Goal: Task Accomplishment & Management: Manage account settings

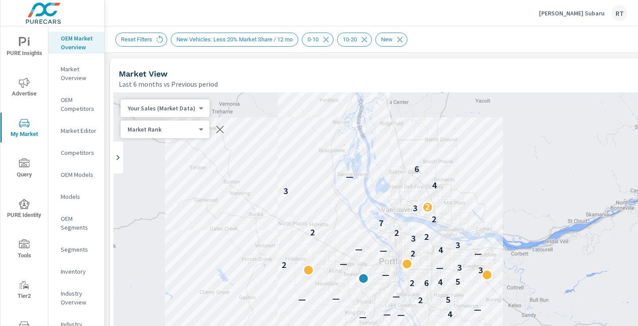
scroll to position [109, 1]
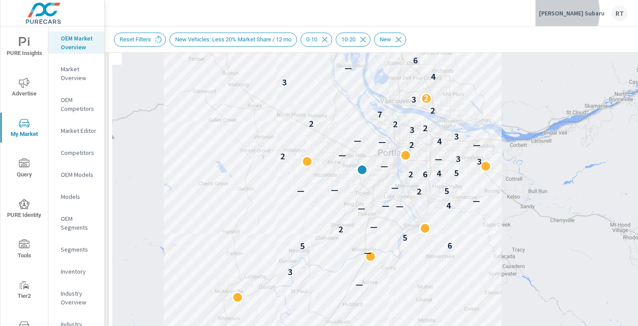
click at [583, 12] on p "[PERSON_NAME] Subaru" at bounding box center [572, 13] width 66 height 8
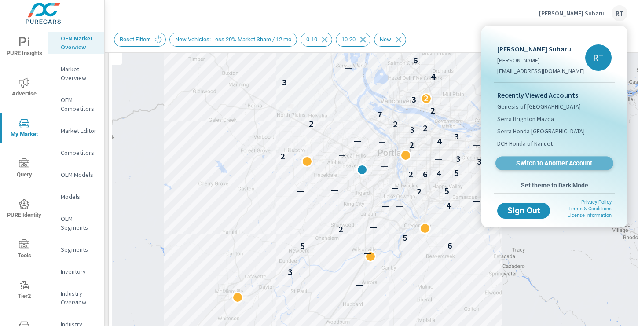
click at [528, 165] on span "Switch to Another Account" at bounding box center [554, 163] width 108 height 8
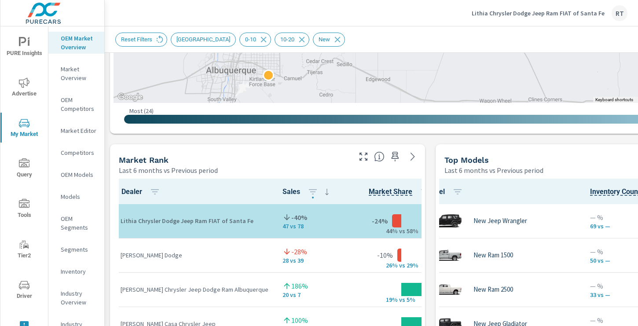
scroll to position [431, 0]
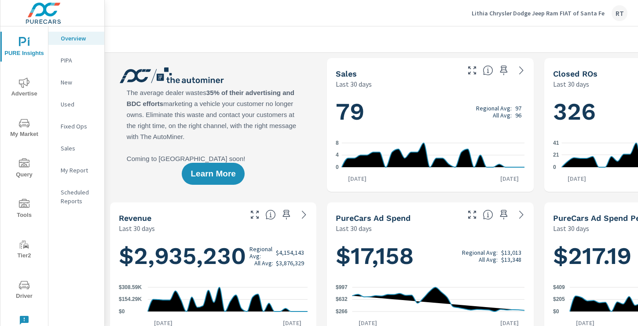
scroll to position [0, 0]
click at [66, 172] on p "My Report" at bounding box center [79, 170] width 37 height 9
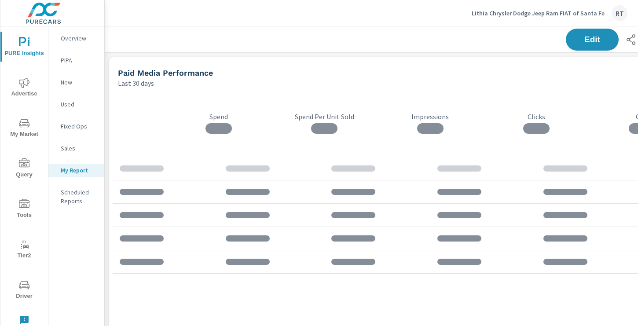
scroll to position [1523, 652]
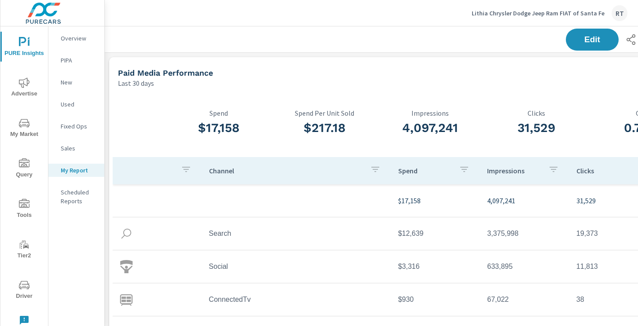
click at [80, 38] on p "Overview" at bounding box center [79, 38] width 37 height 9
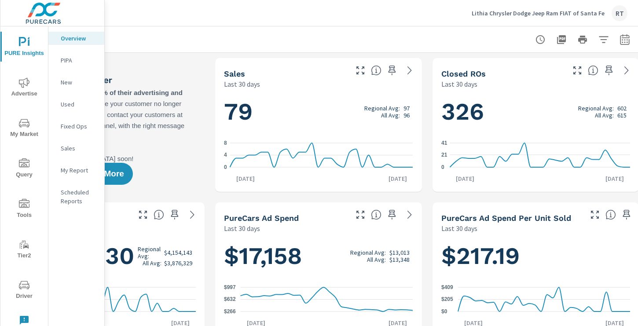
scroll to position [0, 118]
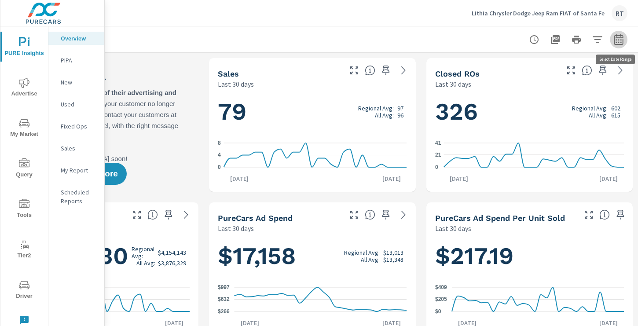
click at [619, 39] on icon "button" at bounding box center [618, 39] width 11 height 11
select select "Last 30 days"
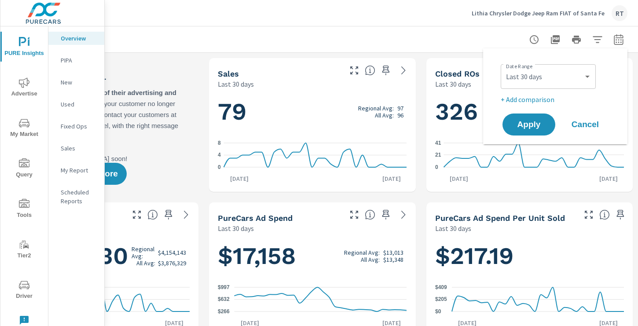
click at [537, 99] on p "+ Add comparison" at bounding box center [557, 99] width 113 height 11
select select "Previous period"
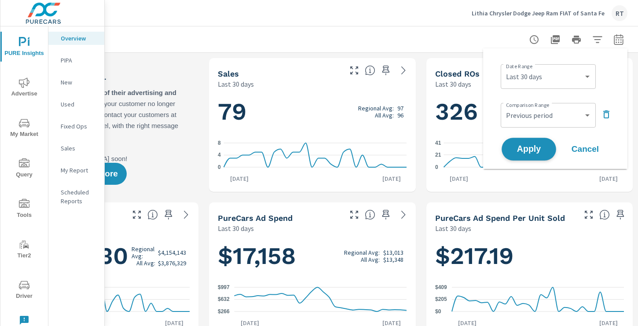
click at [520, 152] on span "Apply" at bounding box center [529, 149] width 36 height 8
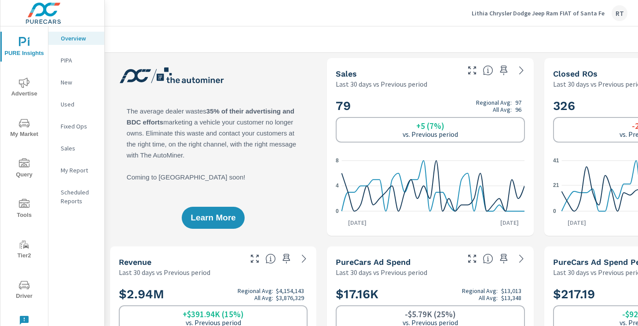
scroll to position [2, 0]
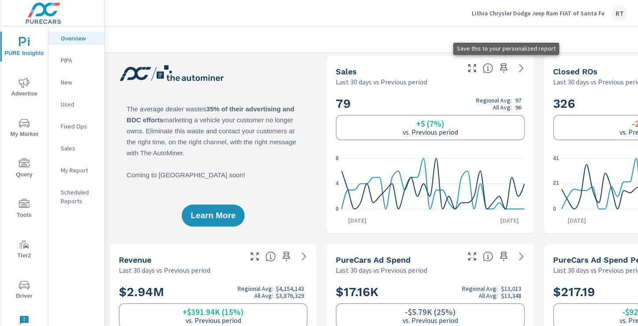
click at [503, 67] on icon "button" at bounding box center [503, 68] width 11 height 11
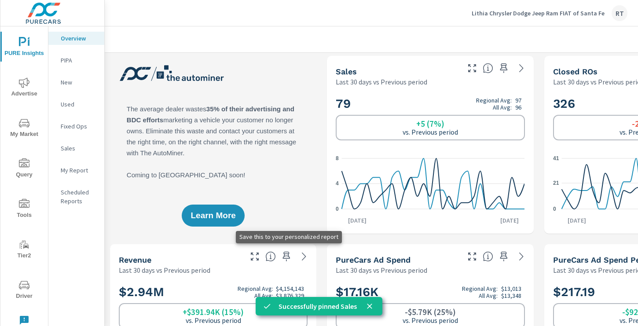
click at [288, 256] on icon "button" at bounding box center [286, 257] width 7 height 10
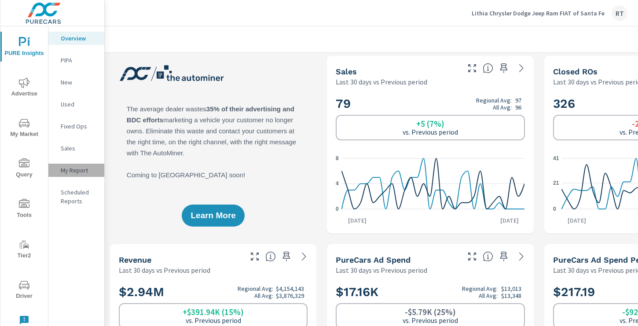
click at [73, 172] on p "My Report" at bounding box center [79, 170] width 37 height 9
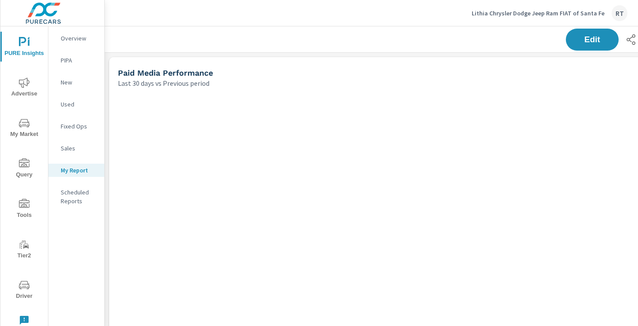
scroll to position [1725, 652]
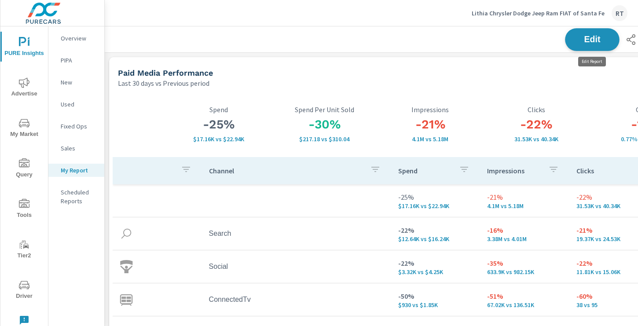
click at [579, 41] on span "Edit" at bounding box center [592, 39] width 36 height 8
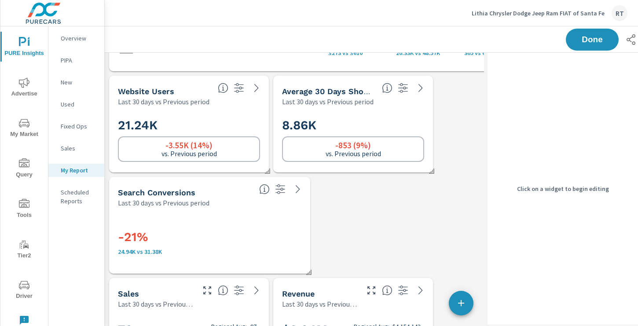
scroll to position [284, 0]
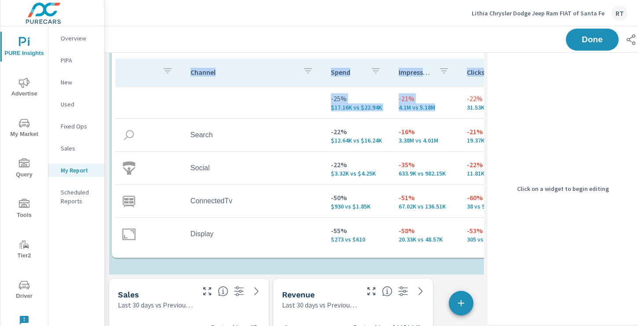
drag, startPoint x: 447, startPoint y: 69, endPoint x: 450, endPoint y: 254, distance: 185.7
click at [450, 254] on div "-25% $17.16K vs $22.94K Spend -30% $217.18 vs $310.04 Spend Per Unit Sold -21% …" at bounding box center [356, 123] width 488 height 268
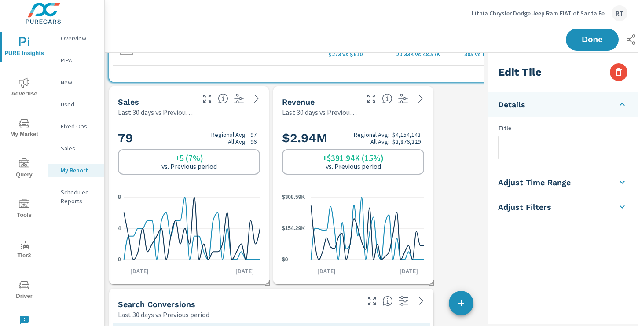
scroll to position [479, 0]
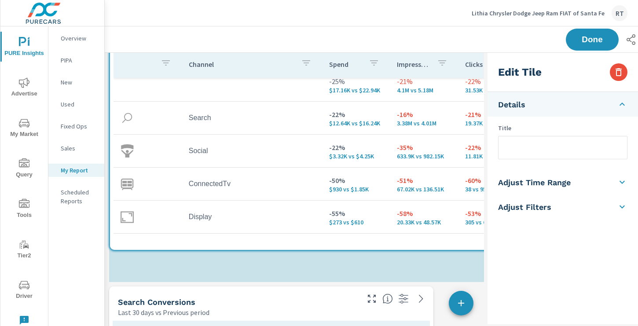
drag, startPoint x: 445, startPoint y: 73, endPoint x: 446, endPoint y: 243, distance: 170.3
click at [446, 243] on div "Channel Spend Impressions Clicks CTR -25% $17.16K vs $22.94K -21% 4.1M vs 5.18M…" at bounding box center [354, 149] width 481 height 196
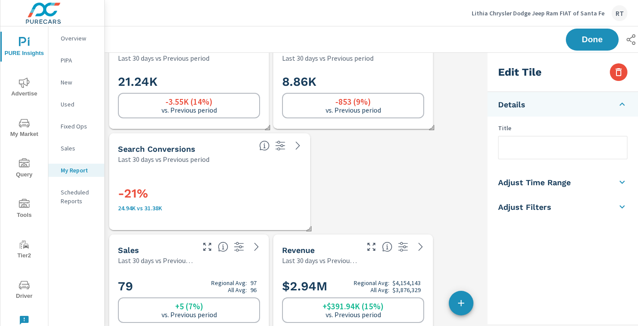
scroll to position [21, 0]
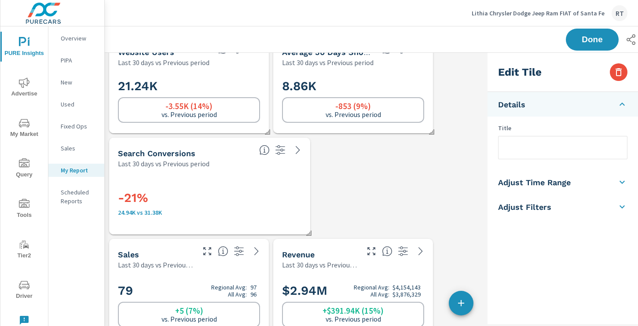
click at [275, 184] on div "-21% 24.94K vs 31.38K" at bounding box center [209, 201] width 183 height 48
type input "Search Conversions"
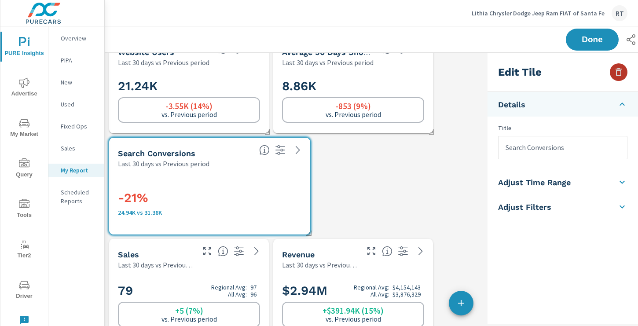
click at [617, 73] on icon "button" at bounding box center [618, 72] width 11 height 11
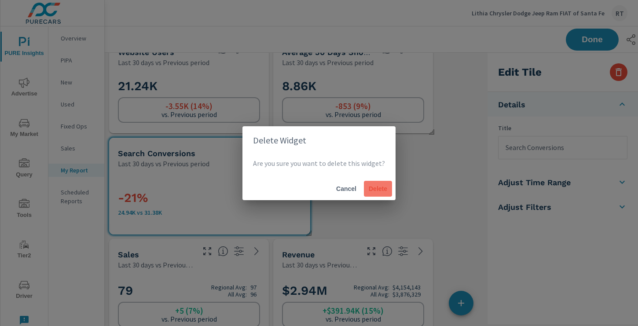
click at [374, 194] on button "Delete" at bounding box center [378, 189] width 28 height 16
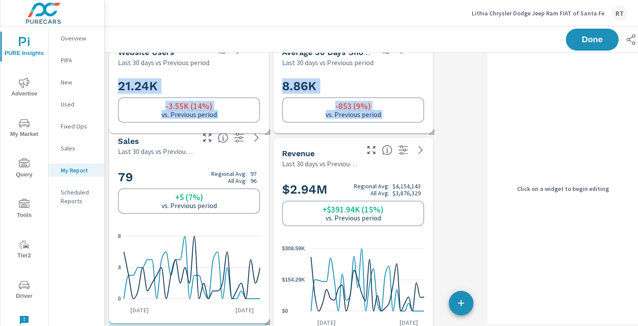
scroll to position [0, 0]
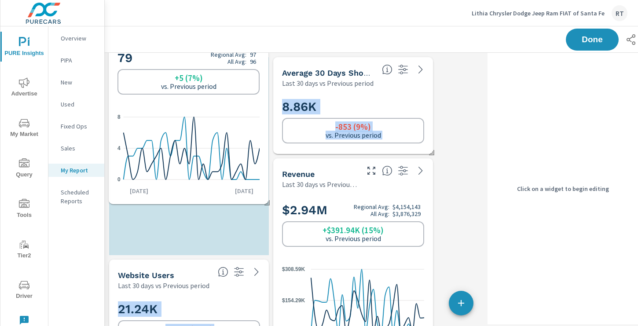
drag, startPoint x: 179, startPoint y: 153, endPoint x: 178, endPoint y: 18, distance: 134.6
click at [178, 17] on div "Lithia Chrysler Dodge Jeep Ram FIAT of Santa Fe RT PURE Insights Report Lithia …" at bounding box center [371, 163] width 533 height 326
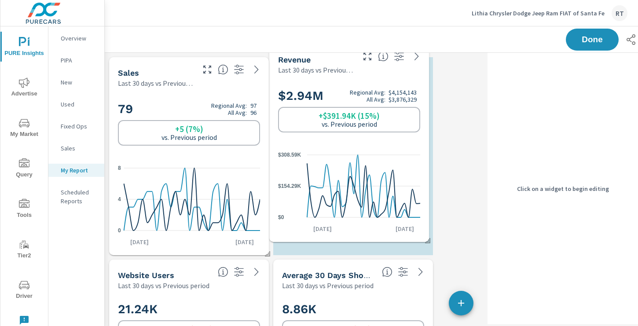
drag, startPoint x: 342, startPoint y: 171, endPoint x: 337, endPoint y: 55, distance: 116.2
click at [337, 55] on div "Revenue" at bounding box center [315, 60] width 75 height 10
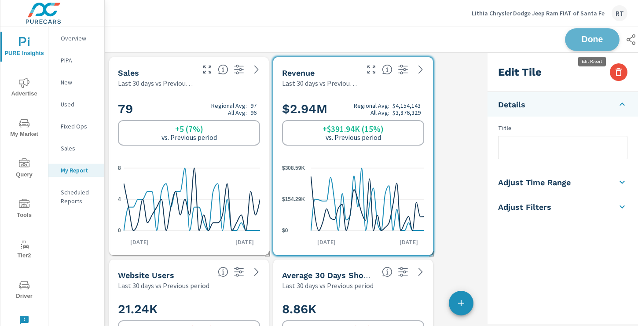
click at [589, 40] on span "Done" at bounding box center [592, 39] width 36 height 8
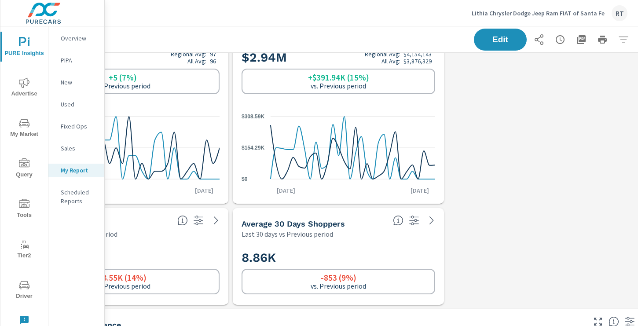
scroll to position [51, 118]
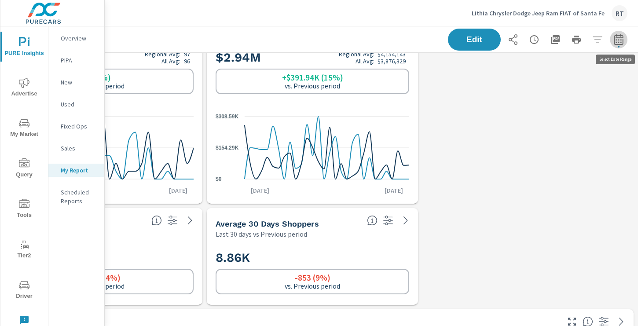
click at [616, 40] on icon "button" at bounding box center [619, 41] width 6 height 4
select select "Last 30 days"
select select "Previous period"
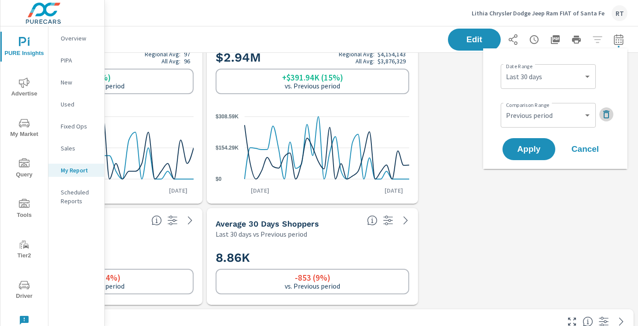
click at [606, 114] on icon "button" at bounding box center [606, 114] width 11 height 11
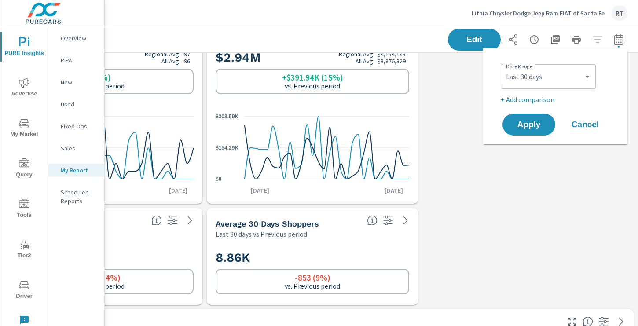
click at [529, 100] on p "+ Add comparison" at bounding box center [557, 99] width 113 height 11
select select "Previous period"
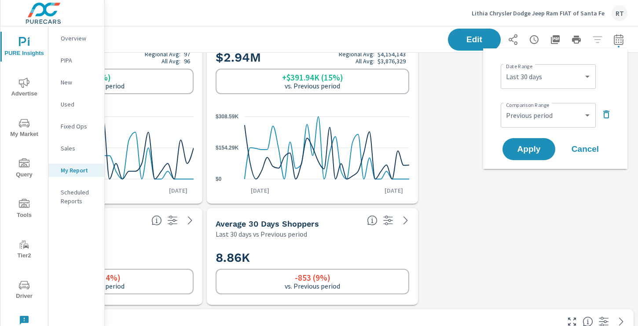
click at [606, 113] on icon "button" at bounding box center [606, 114] width 11 height 11
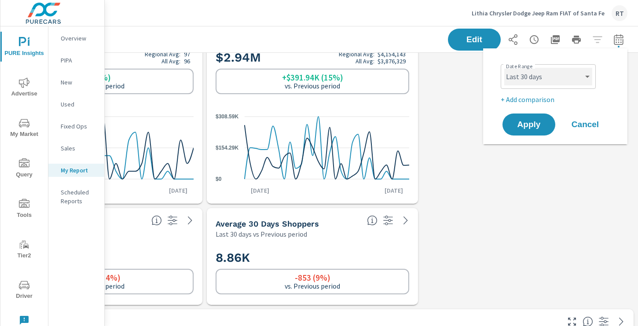
click at [590, 76] on select "Custom Yesterday Last week Last 7 days Last 14 days Last 30 days Last 45 days L…" at bounding box center [548, 77] width 88 height 18
click at [540, 99] on p "+ Add comparison" at bounding box center [557, 99] width 113 height 11
select select "Previous period"
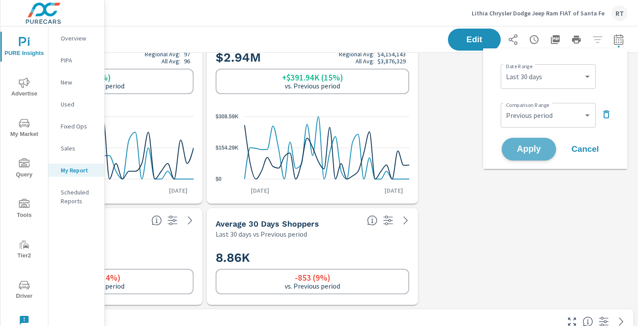
click at [526, 150] on span "Apply" at bounding box center [529, 149] width 36 height 8
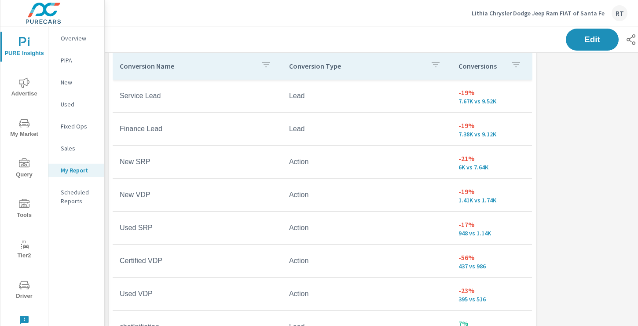
scroll to position [647, 0]
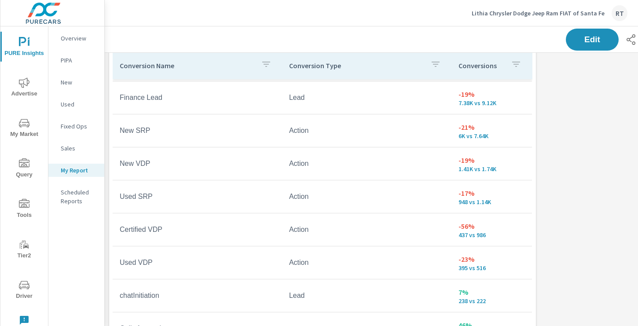
scroll to position [29, 0]
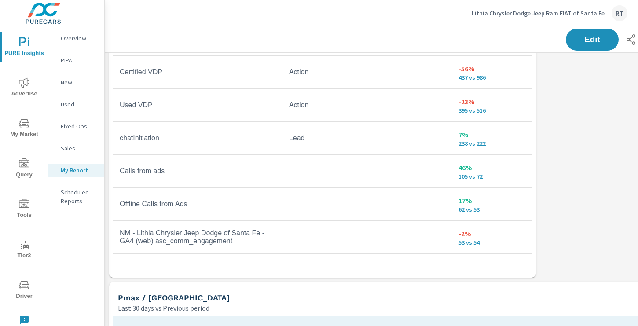
scroll to position [789, 0]
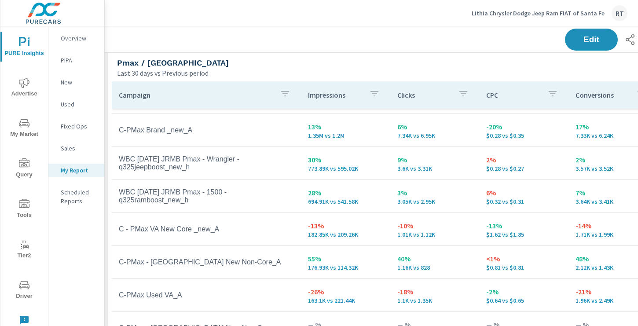
scroll to position [27, 0]
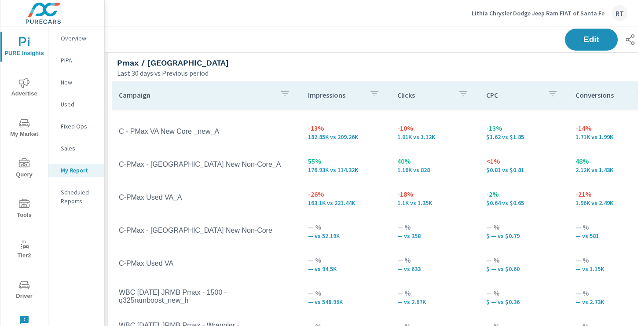
scroll to position [126, 0]
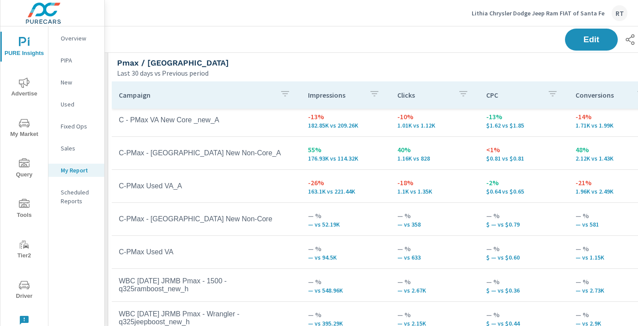
scroll to position [132, 0]
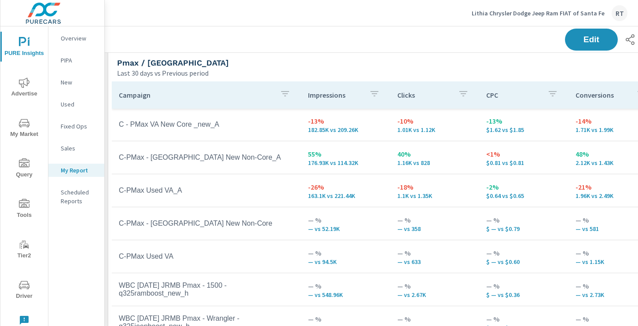
scroll to position [84, 0]
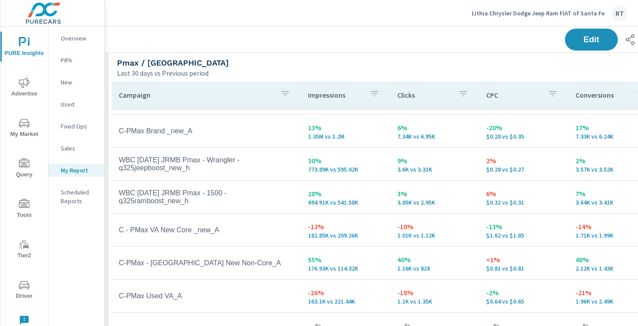
scroll to position [29, 0]
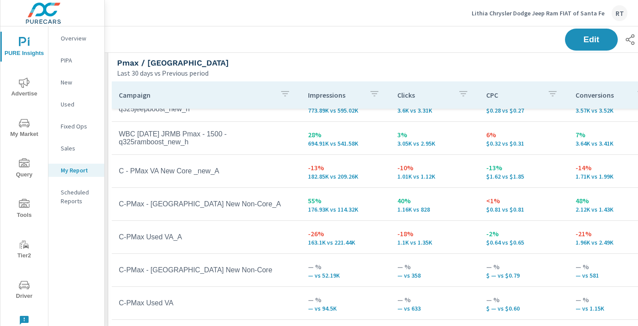
scroll to position [95, 0]
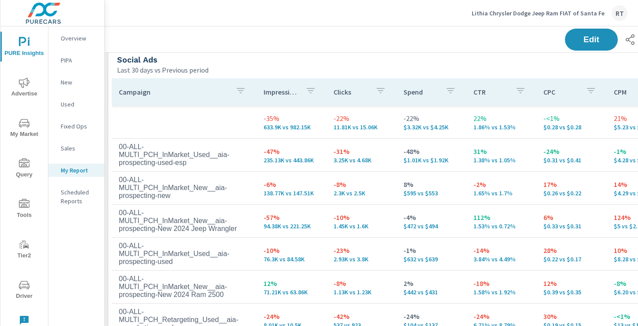
scroll to position [1334, 1]
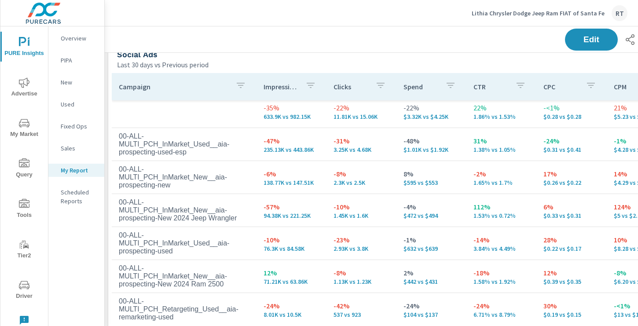
scroll to position [9, 0]
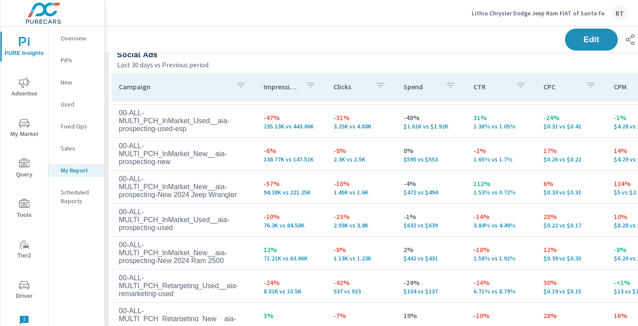
scroll to position [42, 0]
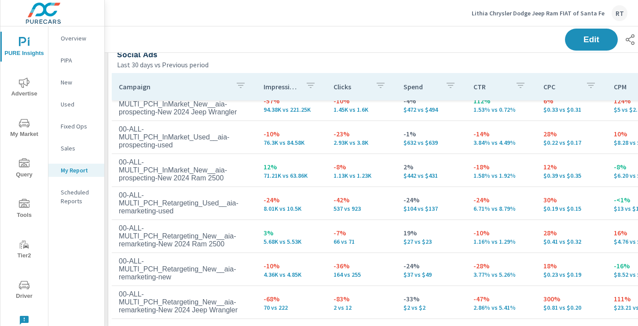
scroll to position [111, 0]
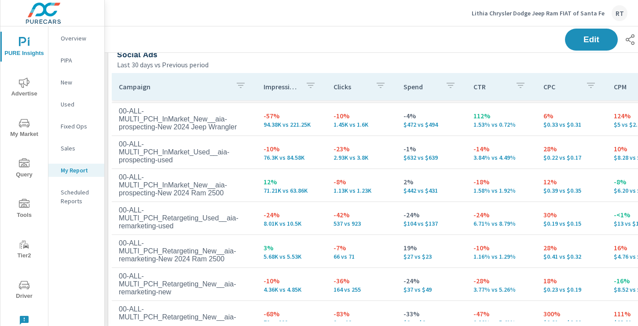
scroll to position [98, 0]
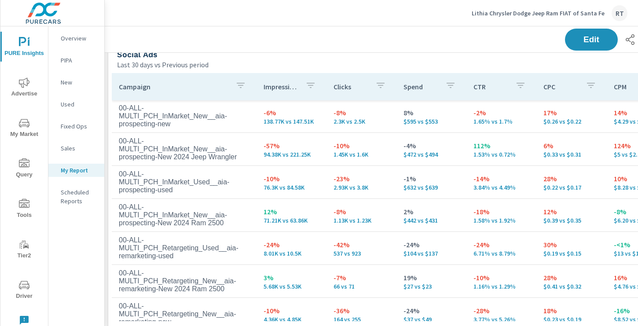
scroll to position [56, 0]
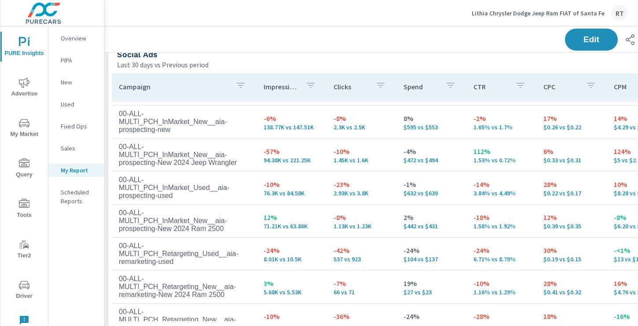
scroll to position [1350, 1]
